Goal: Transaction & Acquisition: Register for event/course

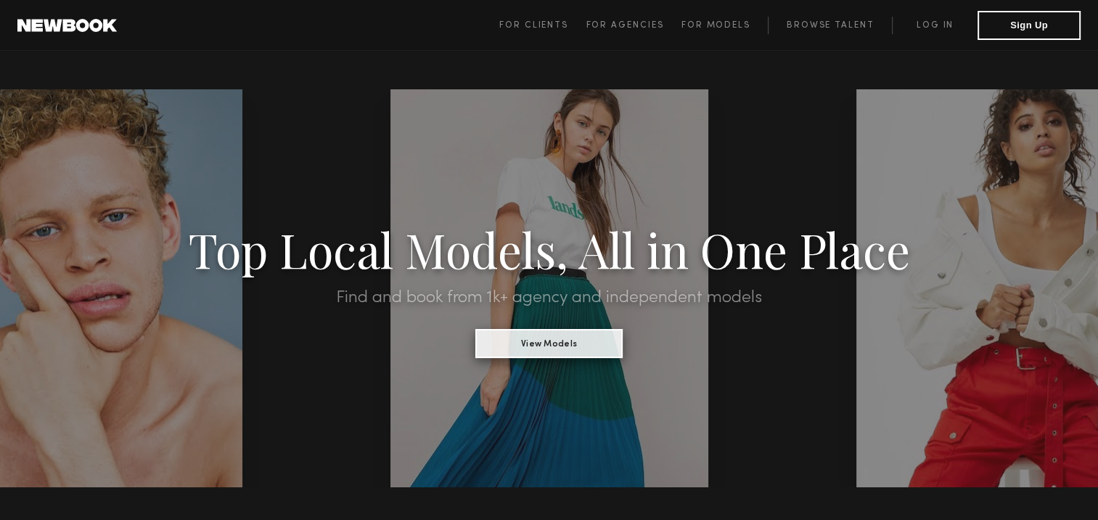
click at [552, 349] on button "View Models" at bounding box center [548, 343] width 147 height 29
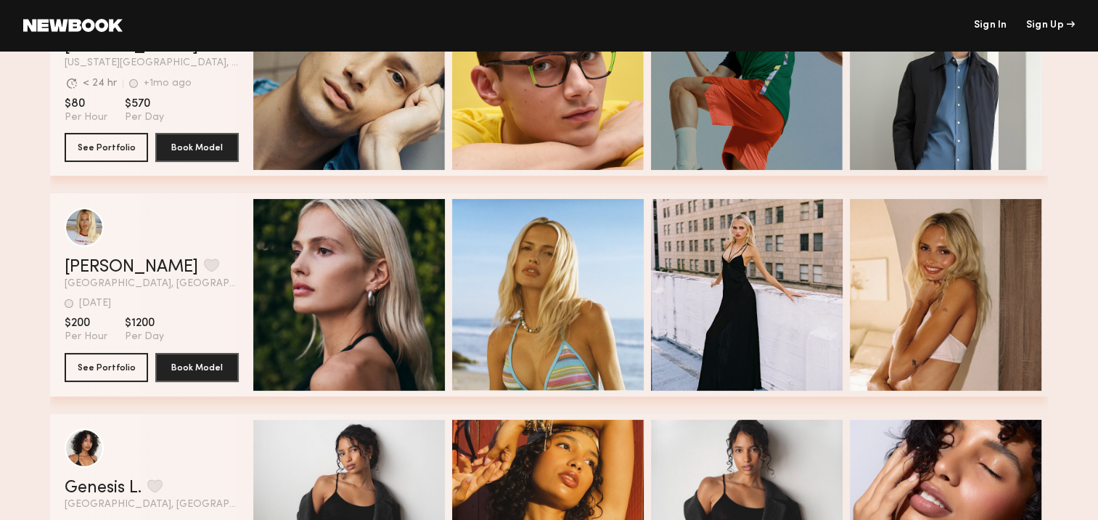
scroll to position [6027, 0]
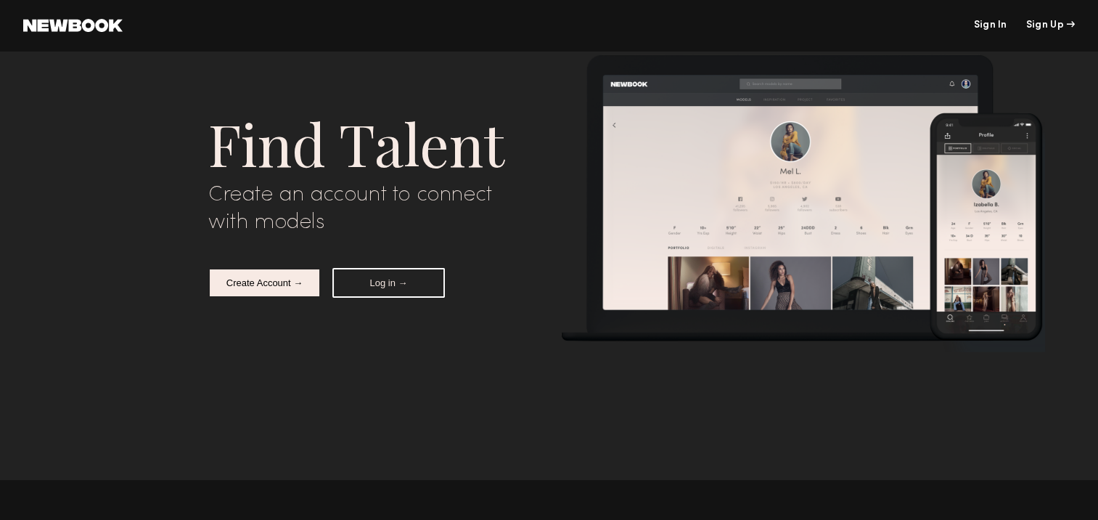
click at [244, 283] on button "Create Account →" at bounding box center [264, 283] width 112 height 30
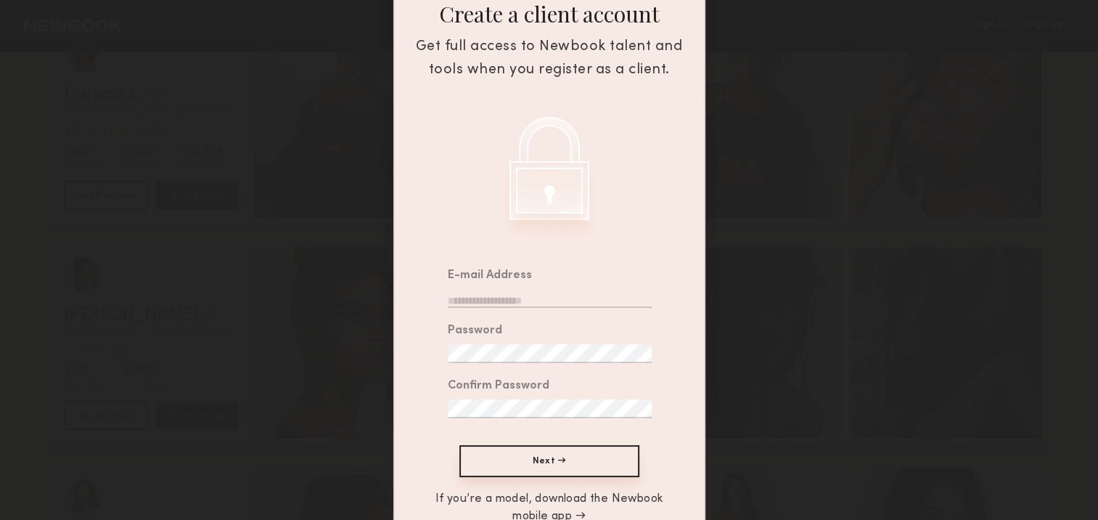
scroll to position [145, 0]
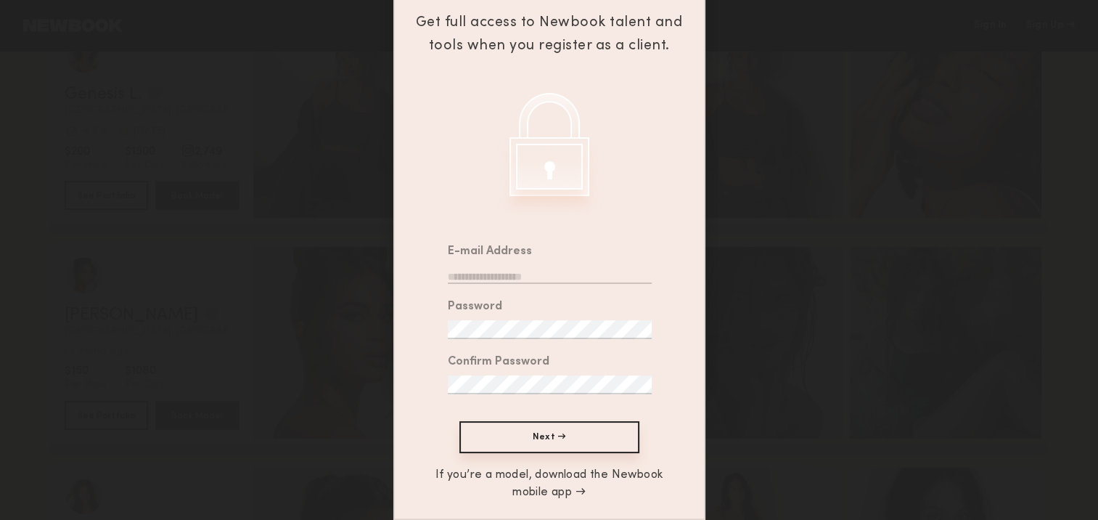
click at [517, 271] on input "email" at bounding box center [550, 274] width 204 height 19
type input "**********"
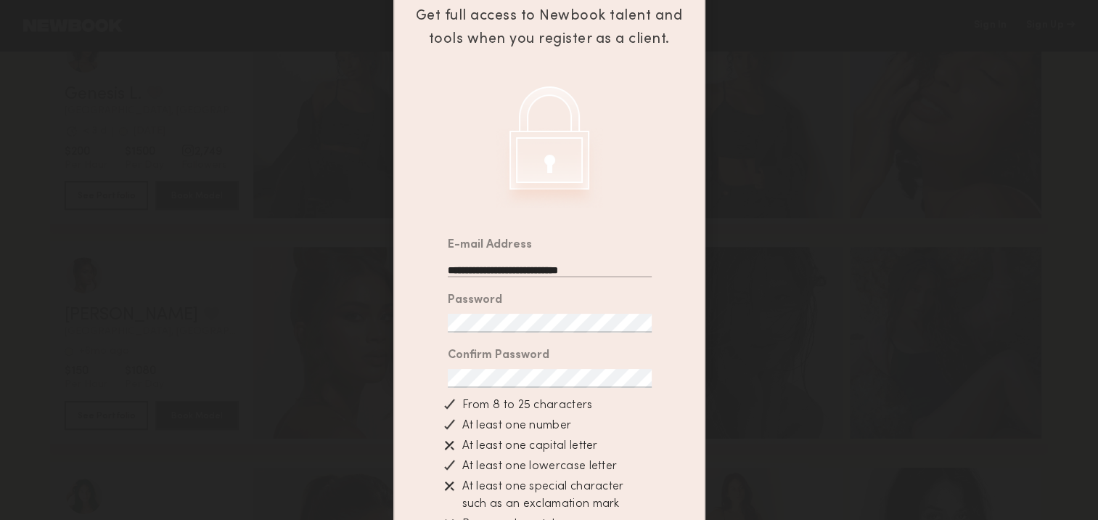
click at [526, 361] on div "Confirm Password" at bounding box center [499, 356] width 102 height 12
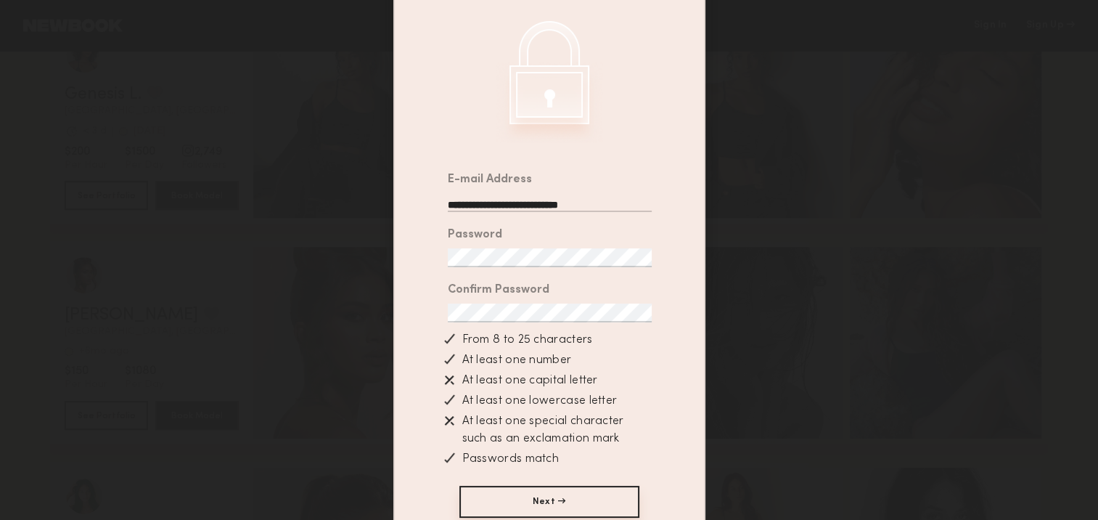
scroll to position [287, 0]
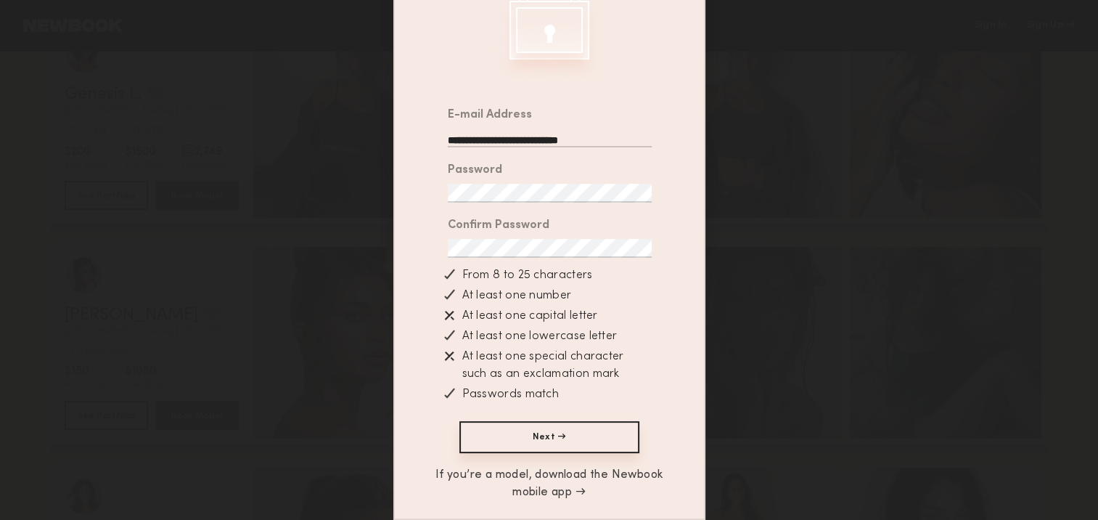
click at [572, 313] on div "At least one capital letter" at bounding box center [540, 315] width 179 height 17
click at [432, 247] on div "Confirm Password" at bounding box center [541, 238] width 219 height 55
click at [528, 202] on div "Password" at bounding box center [541, 183] width 219 height 55
click at [569, 435] on button "Next →" at bounding box center [549, 437] width 180 height 32
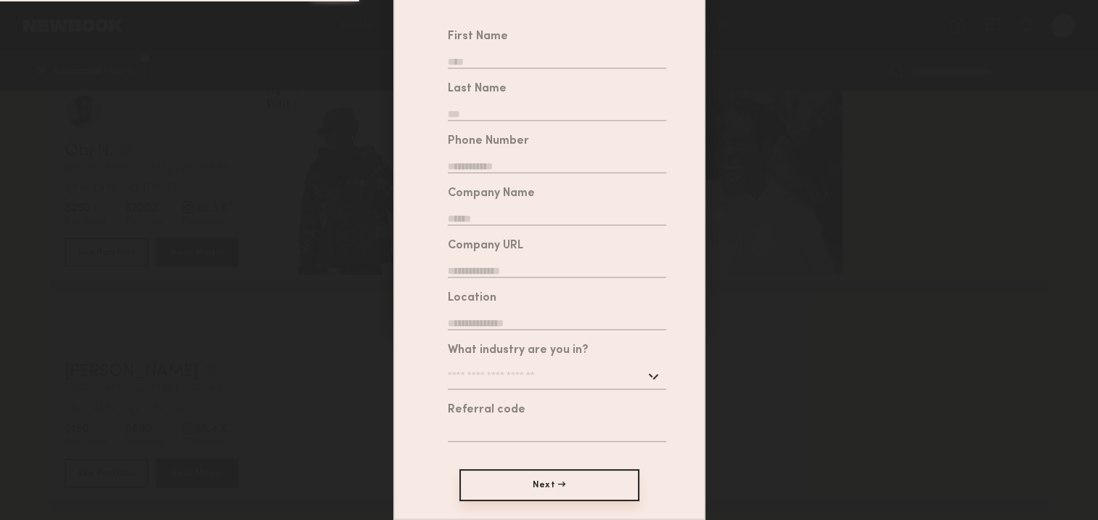
scroll to position [224, 0]
click at [614, 496] on button "Next →" at bounding box center [549, 485] width 180 height 32
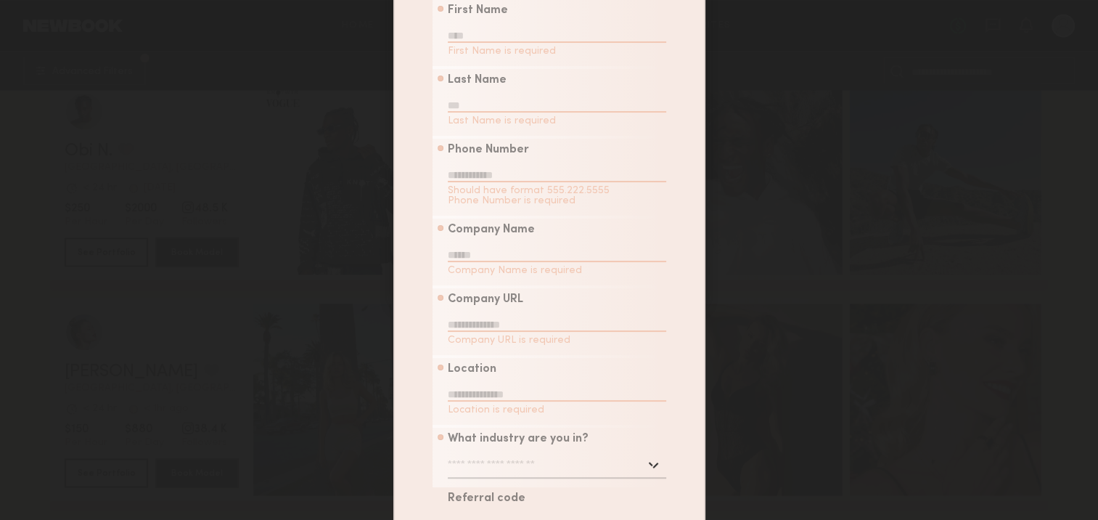
click at [745, 234] on div "Sign up for an account Tell us about yourself Select a profile photo Tell us ab…" at bounding box center [549, 260] width 1098 height 520
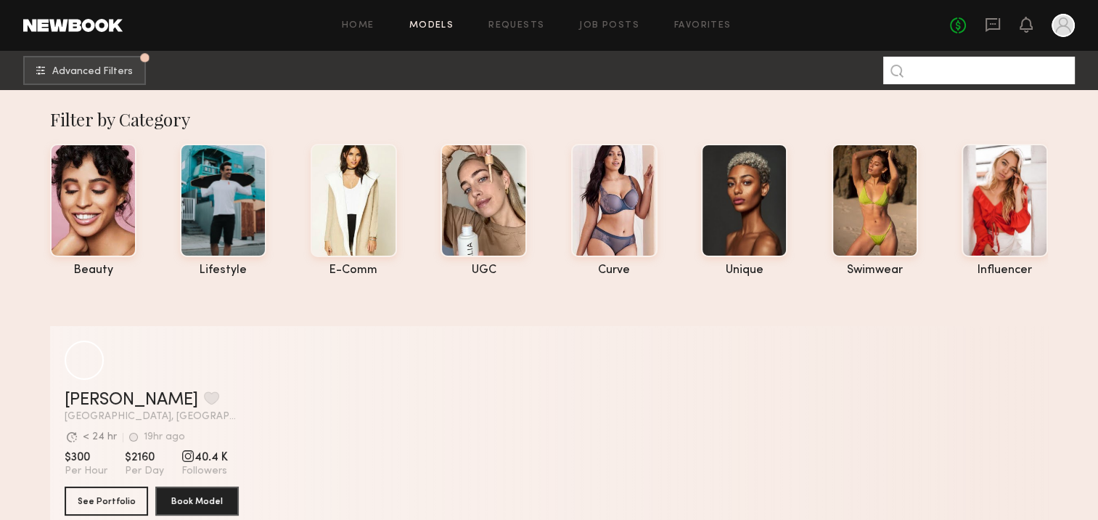
click at [938, 74] on input at bounding box center [979, 71] width 192 height 28
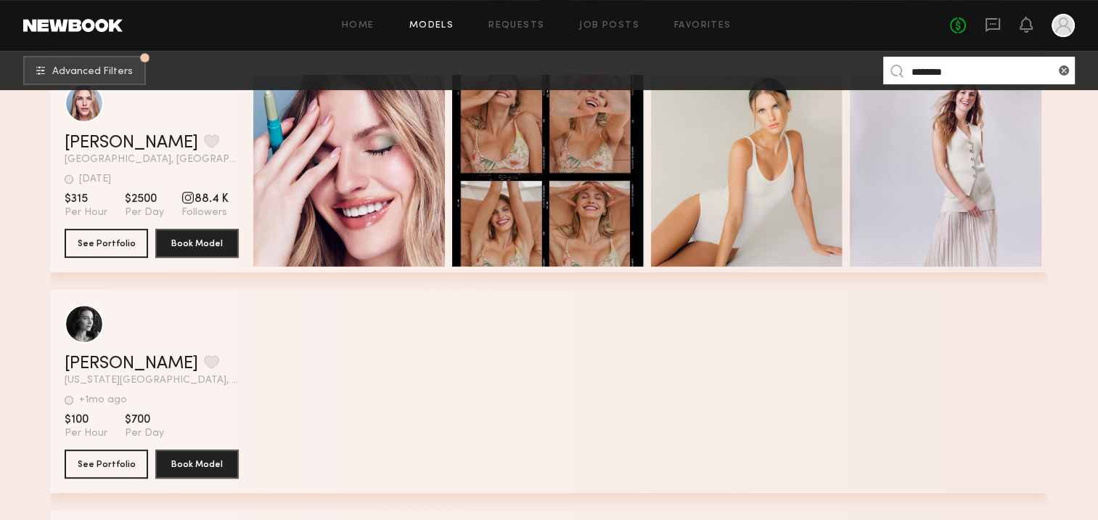
scroll to position [508, 0]
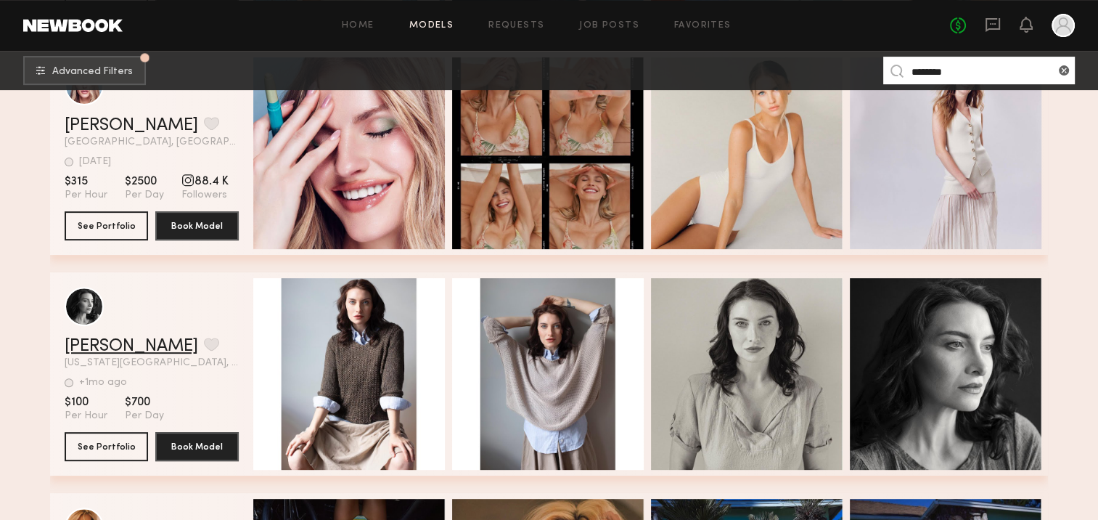
type input "*******"
click at [99, 348] on link "[PERSON_NAME]" at bounding box center [132, 345] width 134 height 17
click at [94, 440] on button "See Portfolio" at bounding box center [106, 445] width 83 height 29
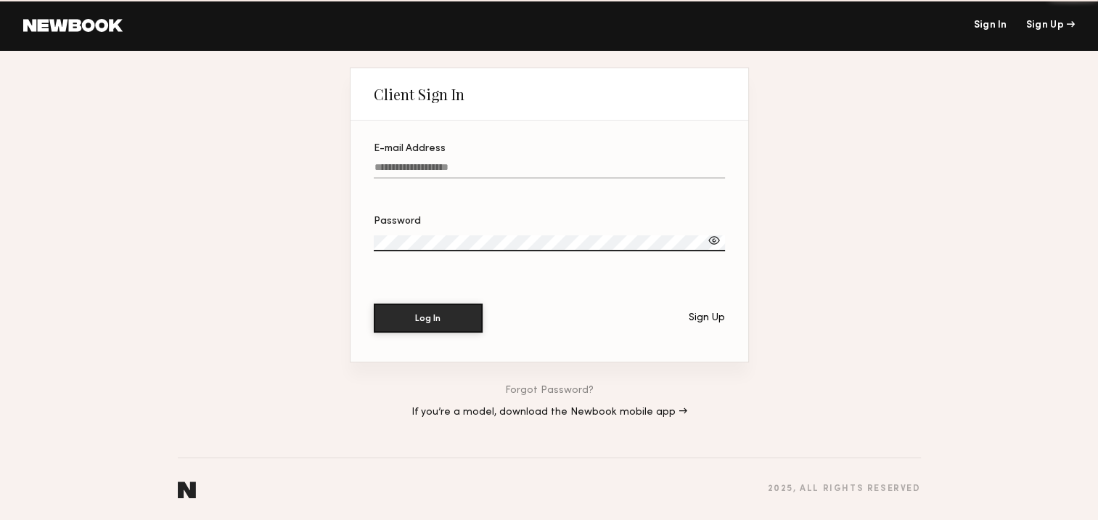
type input "**********"
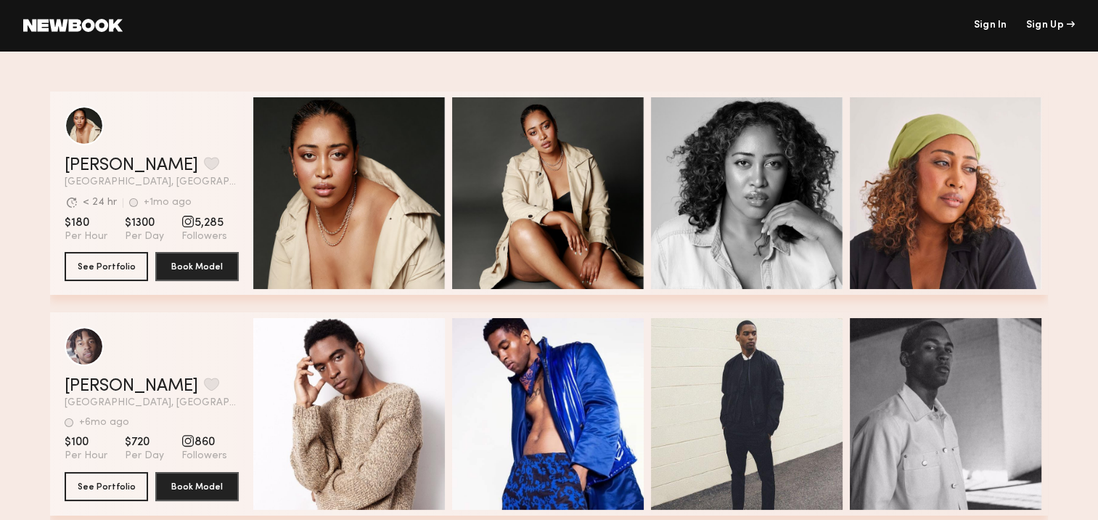
click at [68, 23] on link at bounding box center [72, 25] width 99 height 13
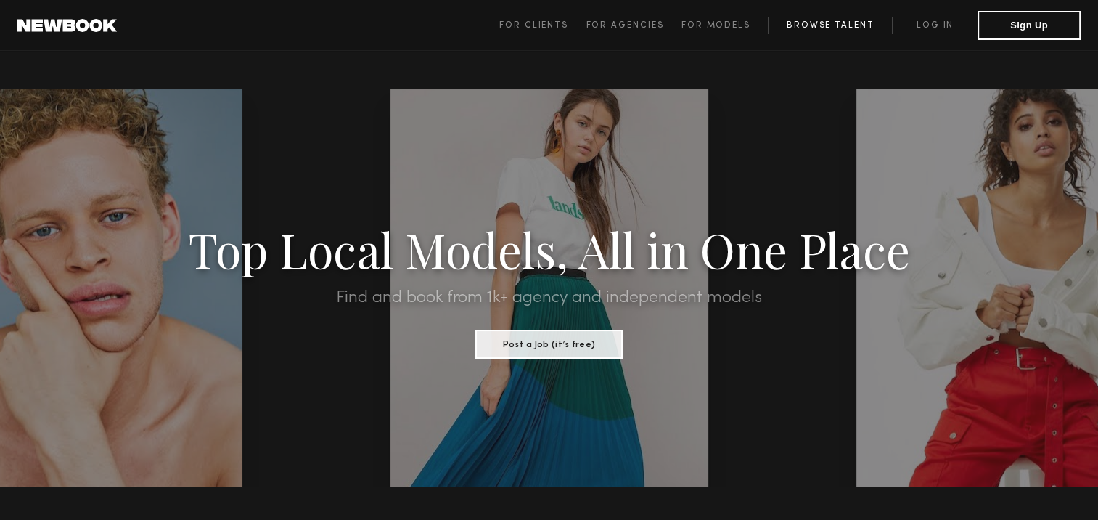
click at [837, 25] on link "Browse Talent" at bounding box center [830, 25] width 124 height 17
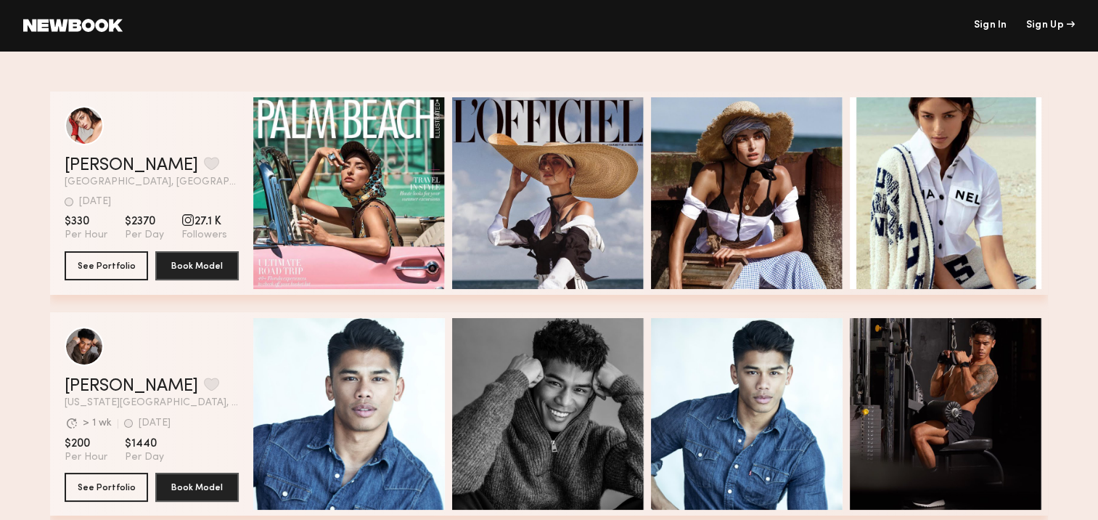
click at [925, 34] on header "Sign In Sign Up" at bounding box center [549, 25] width 1098 height 51
click at [988, 25] on link "Sign In" at bounding box center [989, 25] width 33 height 10
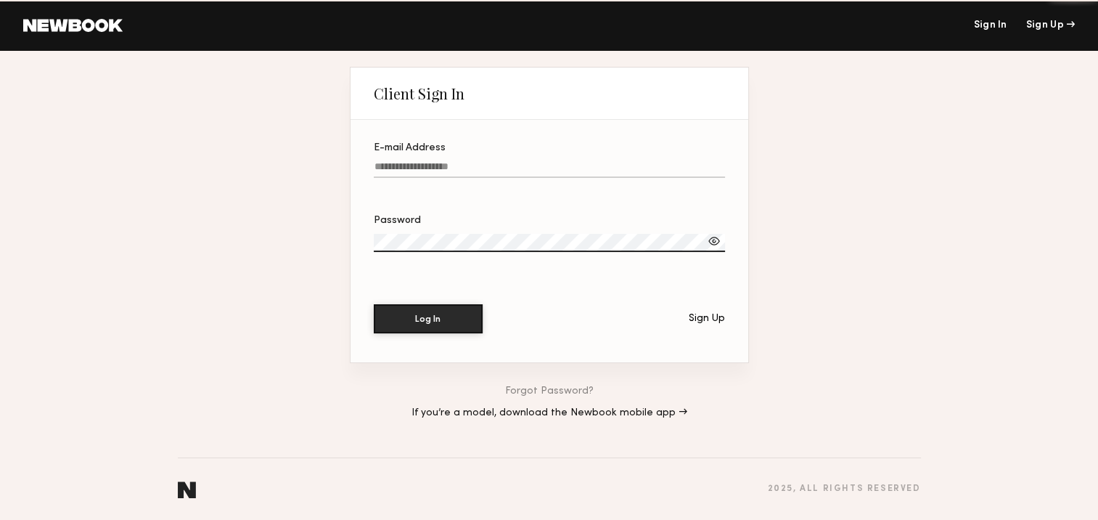
type input "**********"
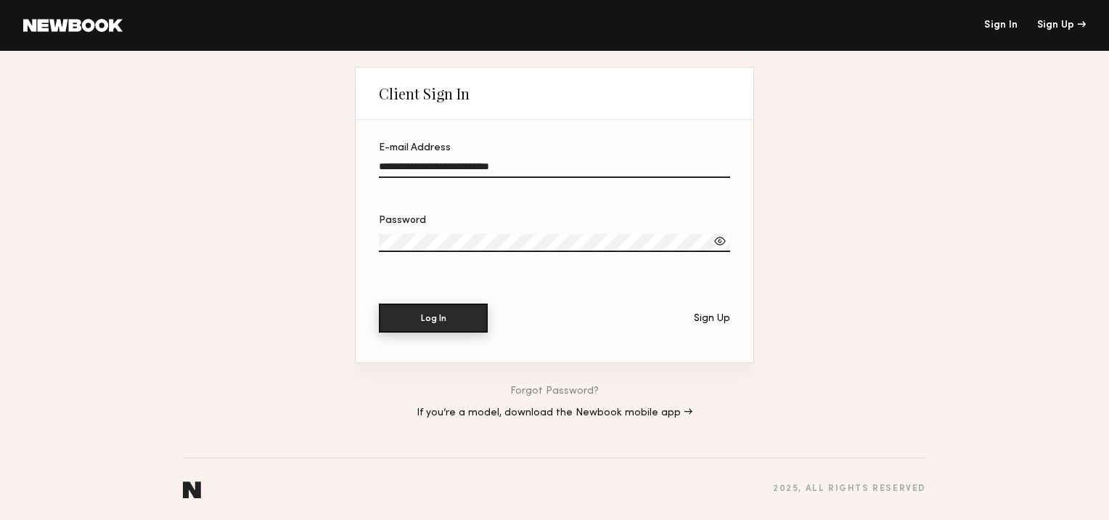
click at [436, 327] on button "Log In" at bounding box center [433, 317] width 109 height 29
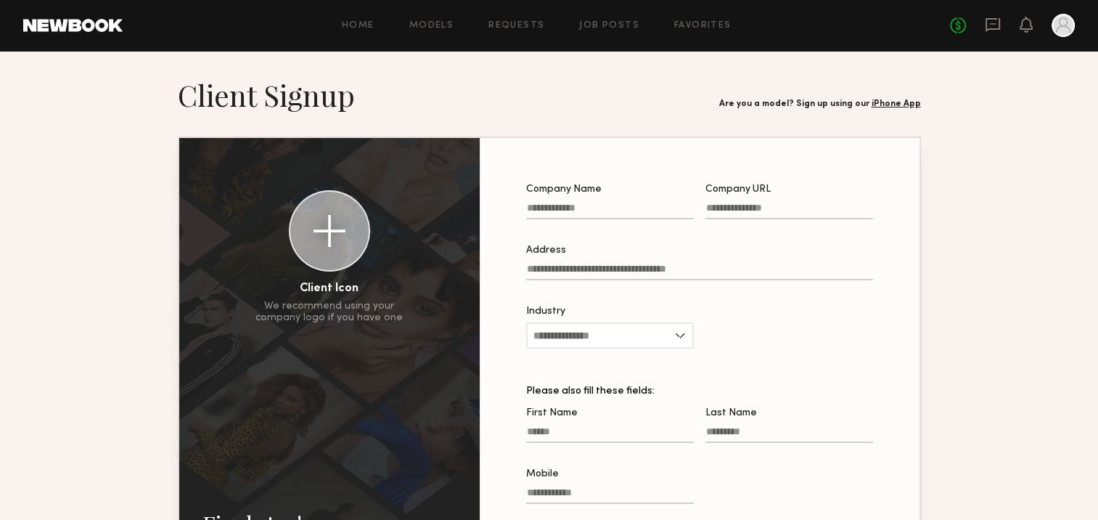
click at [53, 27] on link at bounding box center [72, 25] width 99 height 13
click at [114, 20] on link at bounding box center [72, 25] width 99 height 13
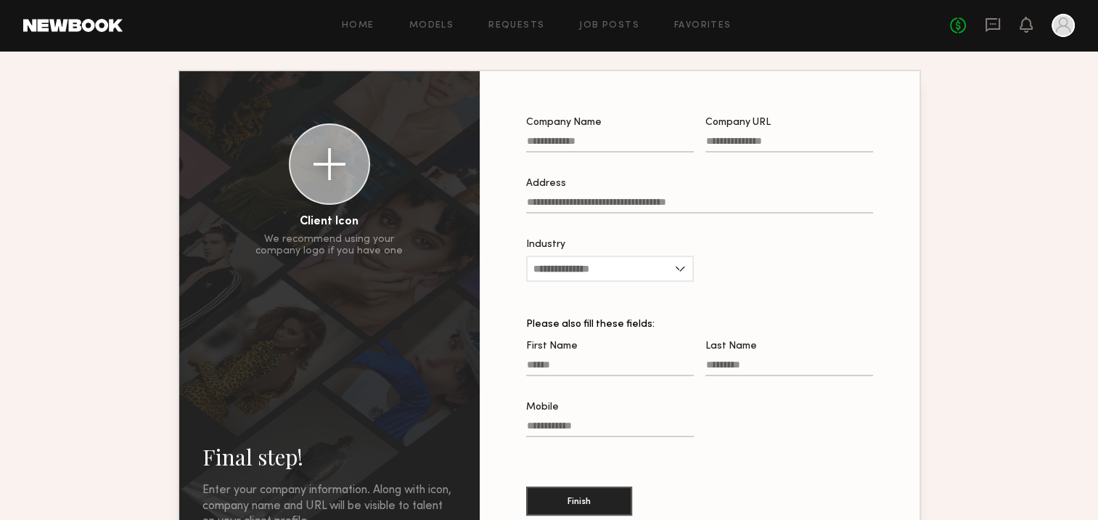
scroll to position [145, 0]
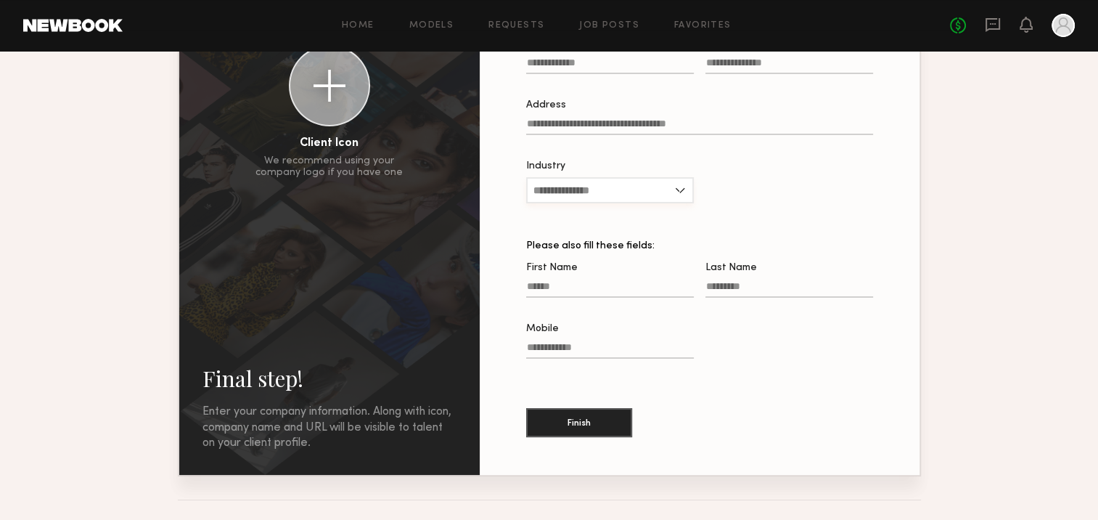
click at [557, 187] on input "Industry" at bounding box center [610, 190] width 168 height 26
click at [568, 282] on div "Entertainment" at bounding box center [610, 284] width 165 height 23
type input "**********"
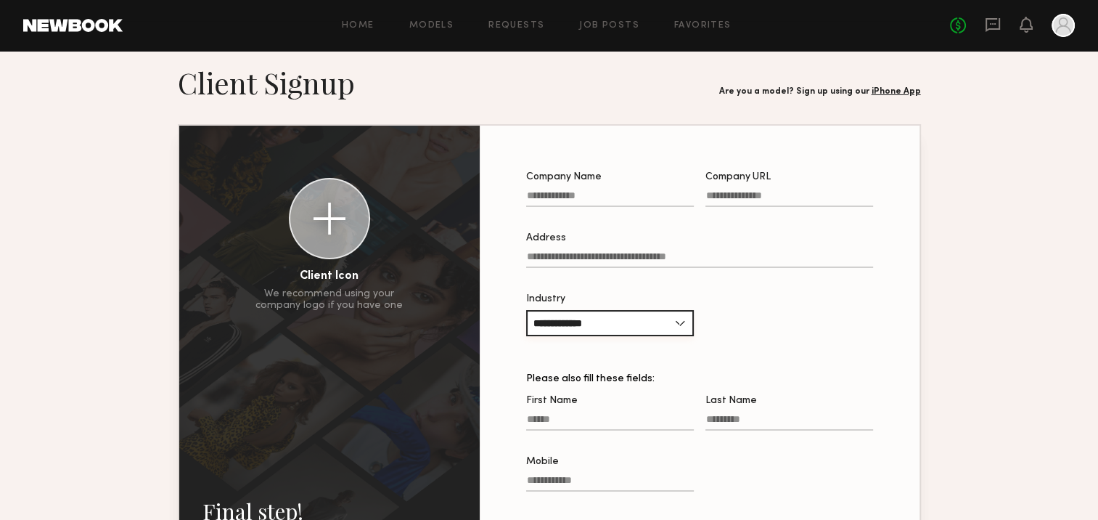
scroll to position [0, 0]
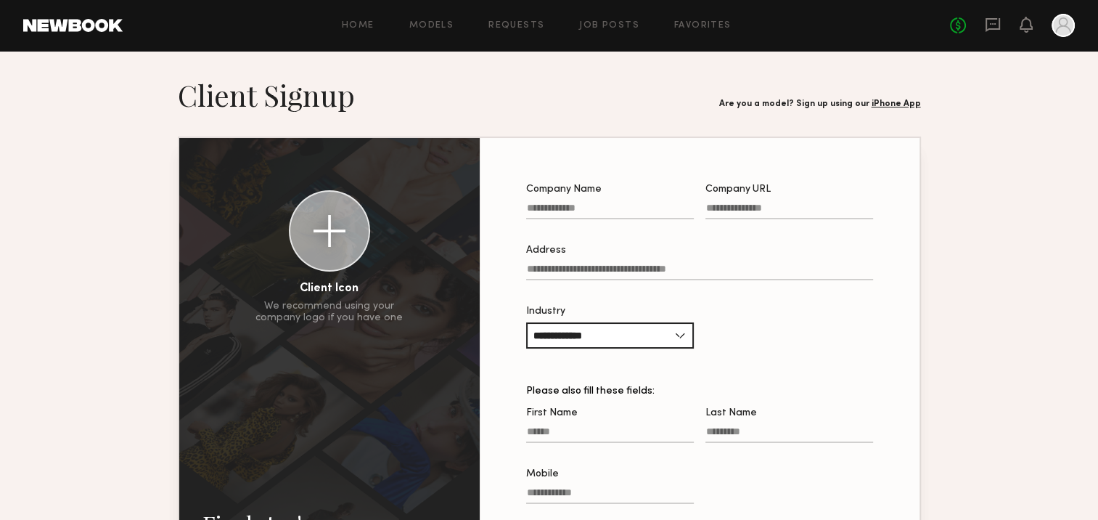
click at [1059, 25] on div at bounding box center [1062, 25] width 23 height 23
click at [1063, 27] on div at bounding box center [1062, 25] width 23 height 23
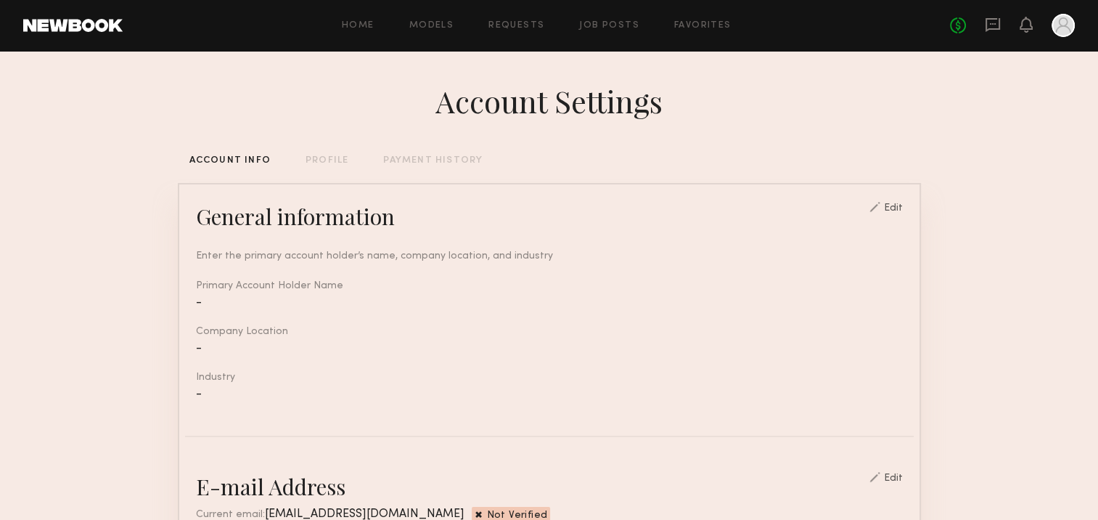
click at [1062, 27] on div at bounding box center [1062, 25] width 23 height 23
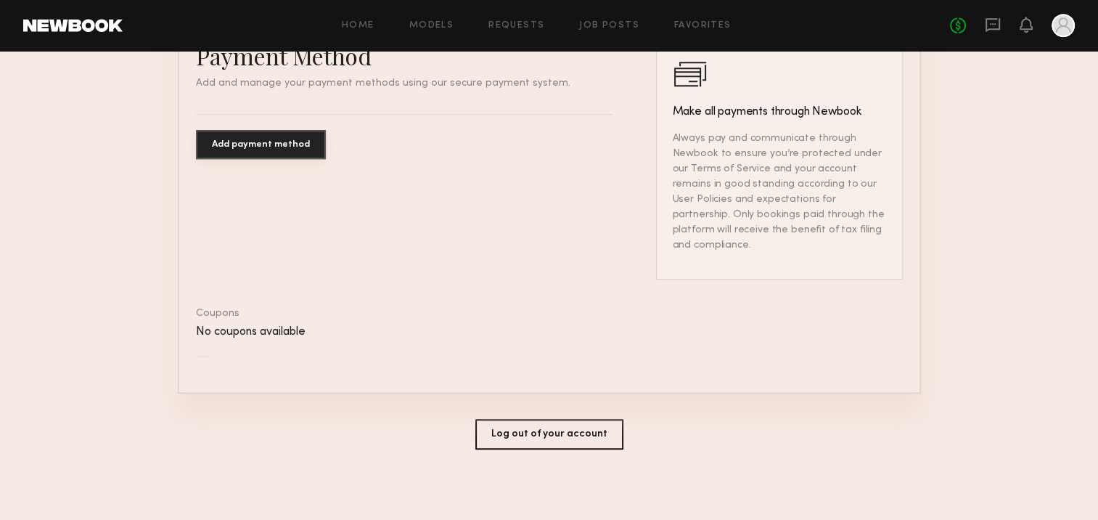
scroll to position [887, 0]
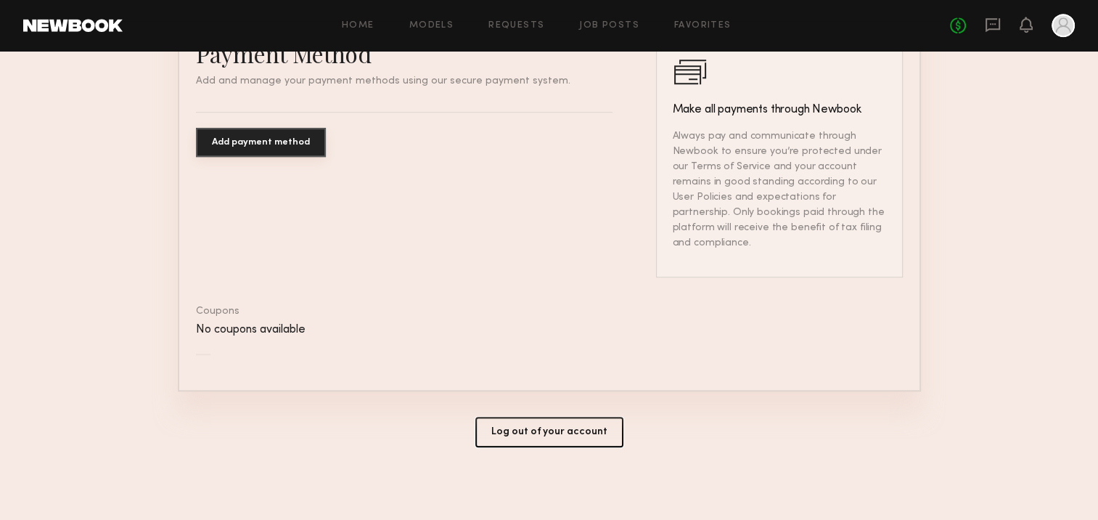
click at [538, 434] on button "Log out of your account" at bounding box center [549, 432] width 148 height 30
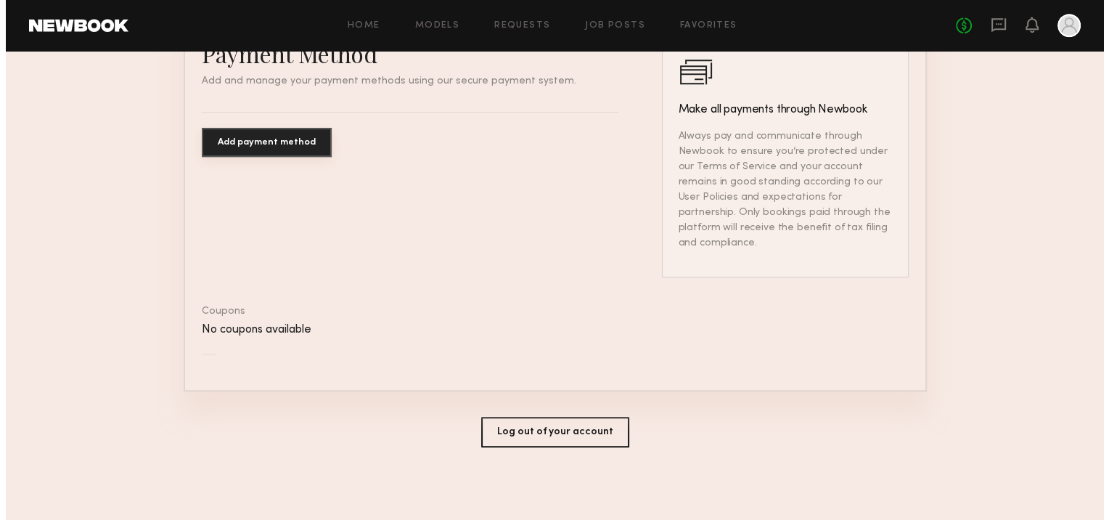
scroll to position [0, 0]
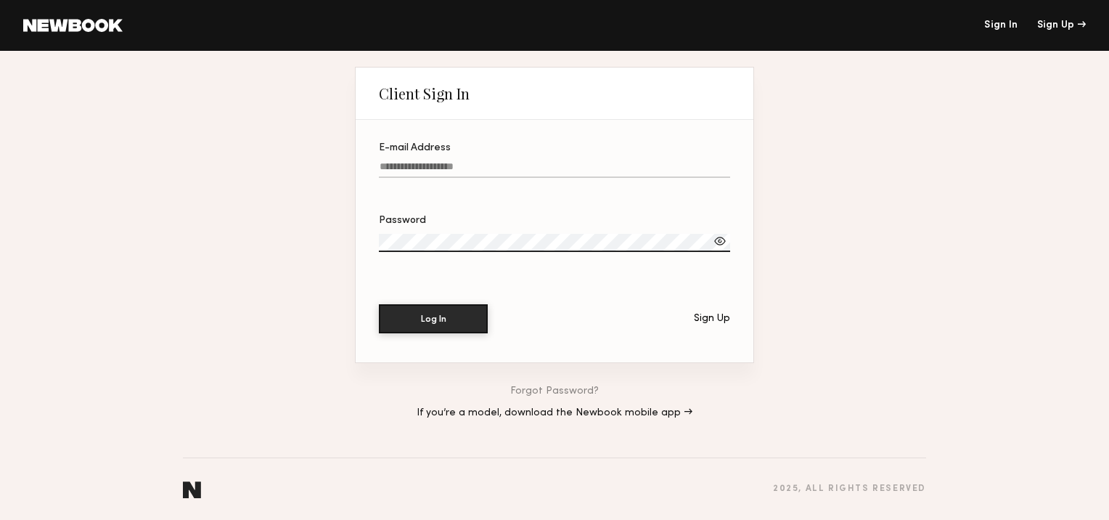
type input "**********"
